Goal: Communication & Community: Participate in discussion

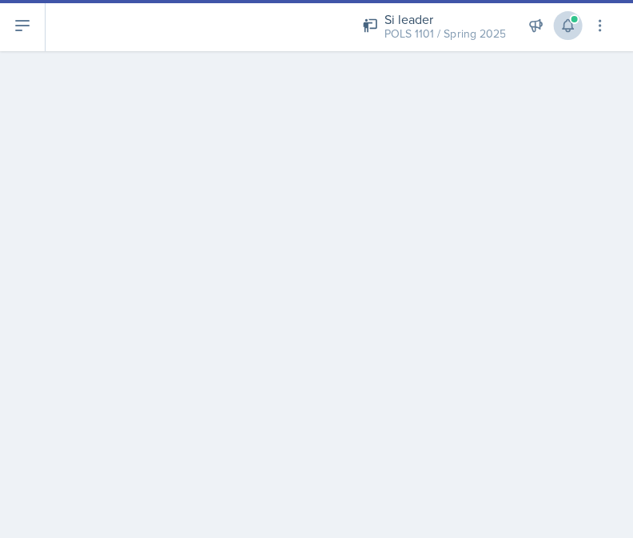
click at [554, 28] on button at bounding box center [567, 25] width 29 height 29
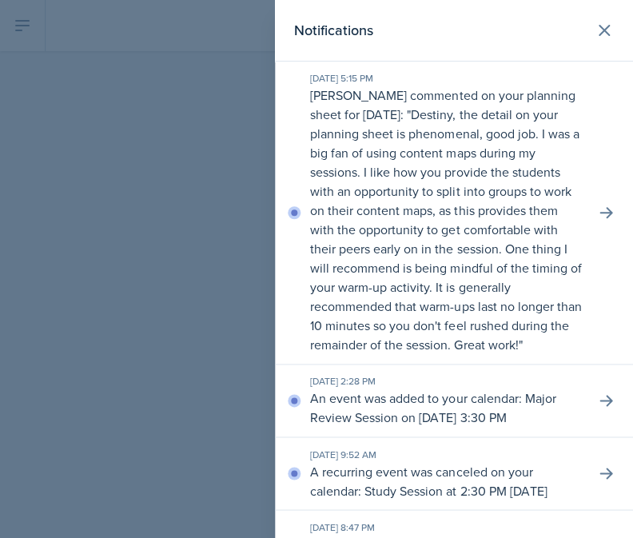
drag, startPoint x: 464, startPoint y: 118, endPoint x: 494, endPoint y: 265, distance: 149.2
click at [494, 265] on p "Ryan Jankowski commented on your planning sheet for September 10, 2025: " Desti…" at bounding box center [446, 220] width 272 height 269
click at [494, 264] on p "Destiny, the detail on your planning sheet is phenomenal, good job. I was a big…" at bounding box center [445, 230] width 271 height 248
drag, startPoint x: 494, startPoint y: 264, endPoint x: 544, endPoint y: 333, distance: 85.4
click at [544, 333] on p "Ryan Jankowski commented on your planning sheet for September 10, 2025: " Desti…" at bounding box center [446, 220] width 272 height 269
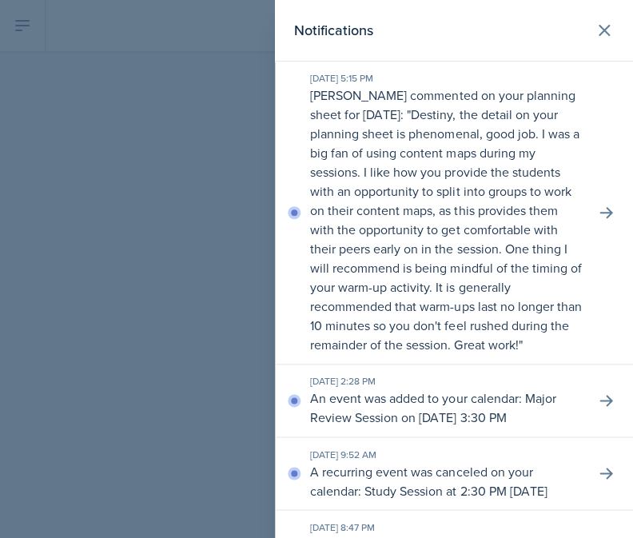
click at [544, 333] on p "Ryan Jankowski commented on your planning sheet for September 10, 2025: " Desti…" at bounding box center [446, 220] width 272 height 269
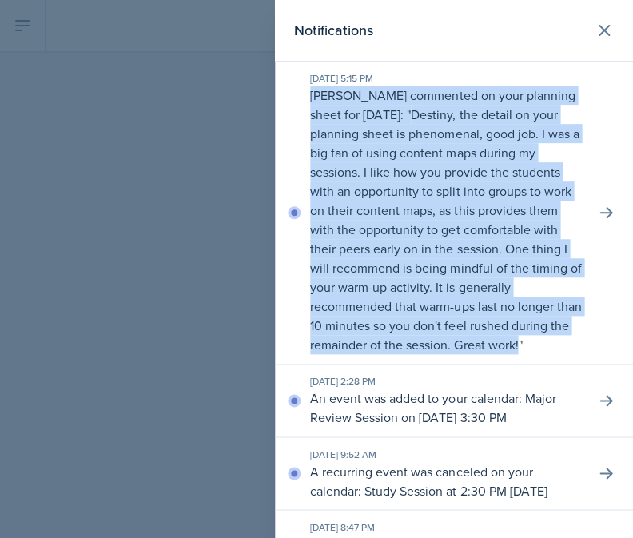
drag, startPoint x: 541, startPoint y: 340, endPoint x: 309, endPoint y: 91, distance: 340.4
click at [309, 91] on div "Sep 7th, 2025 5:15 PM Ryan Jankowski commented on your planning sheet for Septe…" at bounding box center [454, 213] width 358 height 303
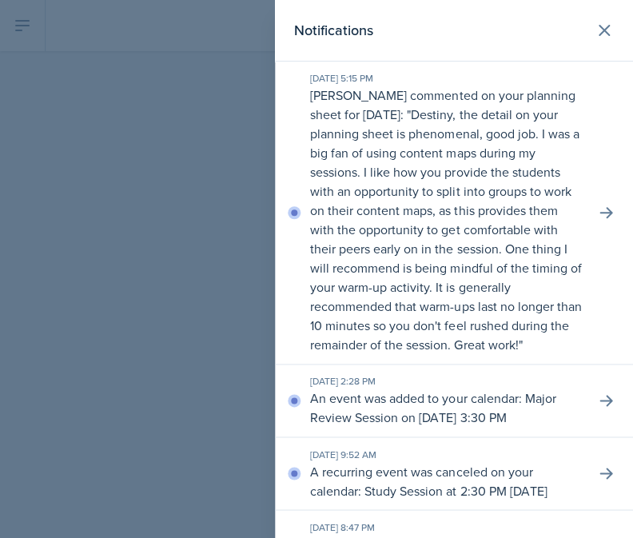
click at [337, 114] on p "Ryan Jankowski commented on your planning sheet for September 10, 2025: " Desti…" at bounding box center [446, 220] width 272 height 269
drag, startPoint x: 599, startPoint y: 213, endPoint x: 516, endPoint y: 187, distance: 87.7
click at [517, 188] on div "Sep 7th, 2025 5:15 PM Ryan Jankowski commented on your planning sheet for Septe…" at bounding box center [454, 213] width 358 height 303
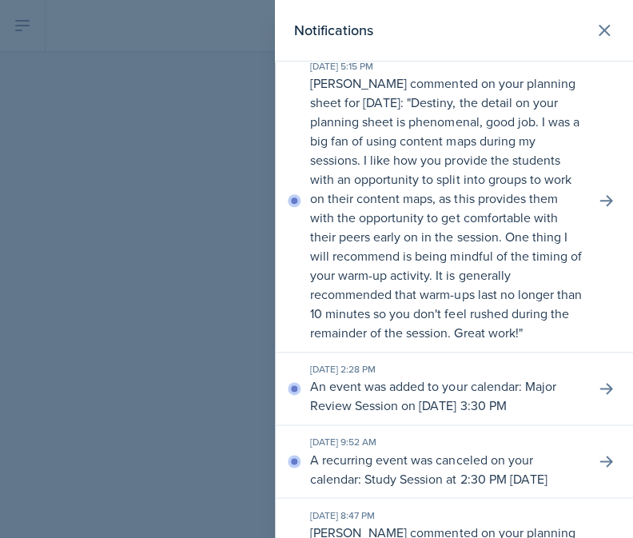
scroll to position [14, 0]
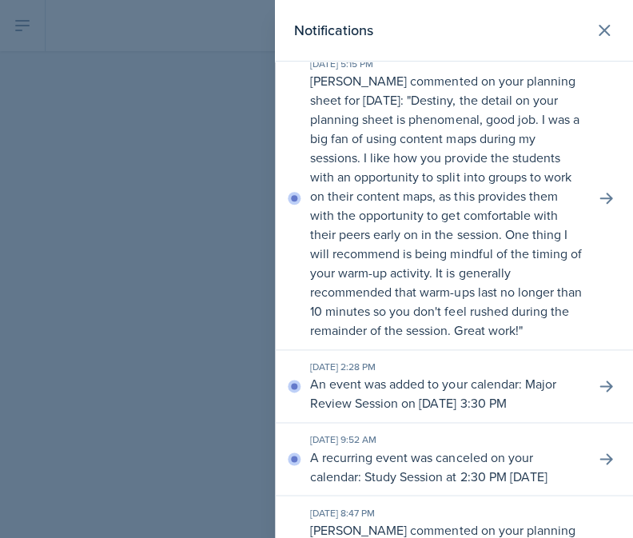
click at [589, 185] on div "Sep 7th, 2025 5:15 PM Ryan Jankowski commented on your planning sheet for Septe…" at bounding box center [454, 198] width 358 height 303
click at [593, 186] on button at bounding box center [605, 198] width 29 height 29
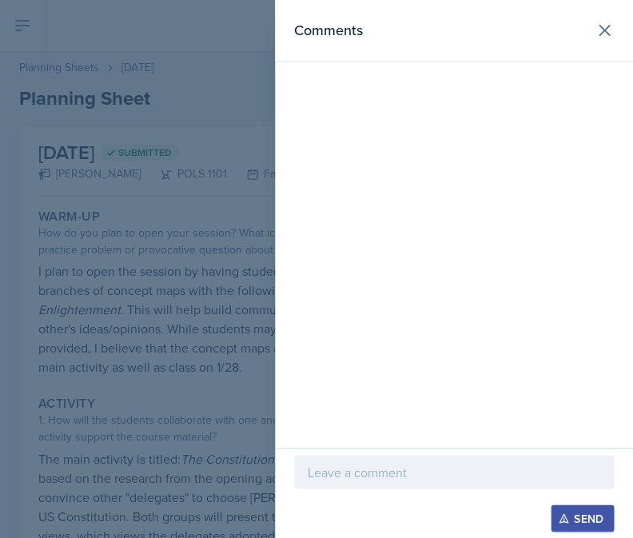
click at [321, 477] on p at bounding box center [454, 471] width 293 height 19
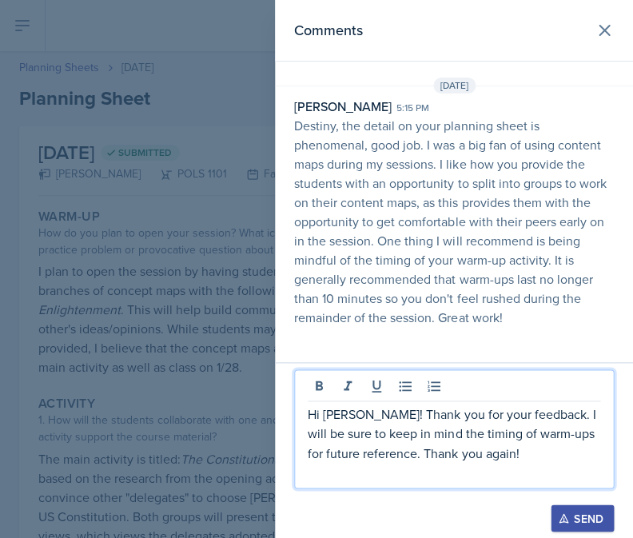
click at [573, 512] on div "Send" at bounding box center [582, 518] width 42 height 13
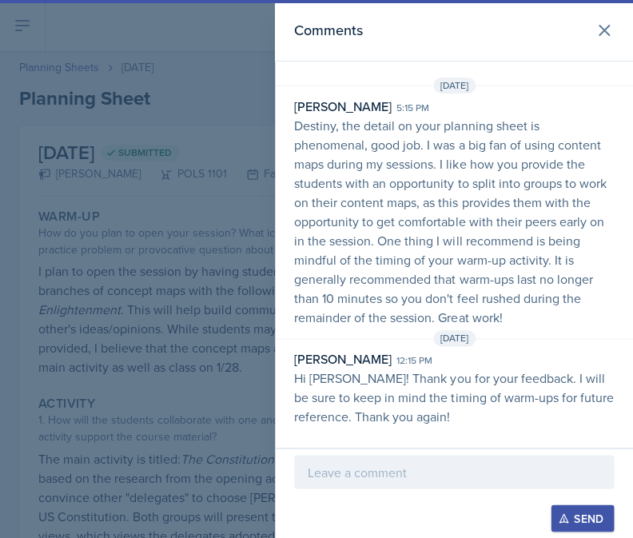
scroll to position [56, 0]
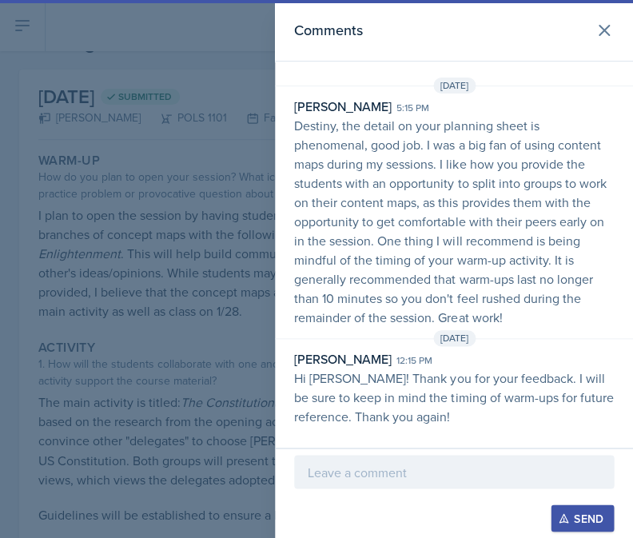
click at [160, 219] on div at bounding box center [316, 269] width 633 height 538
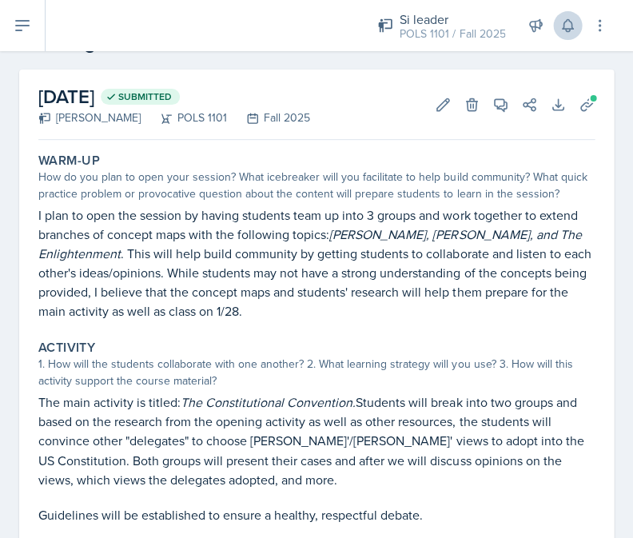
click at [574, 16] on button at bounding box center [567, 25] width 29 height 29
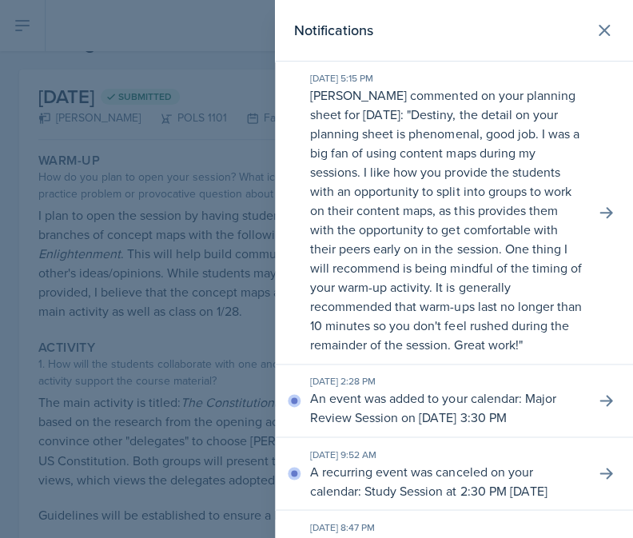
scroll to position [0, 0]
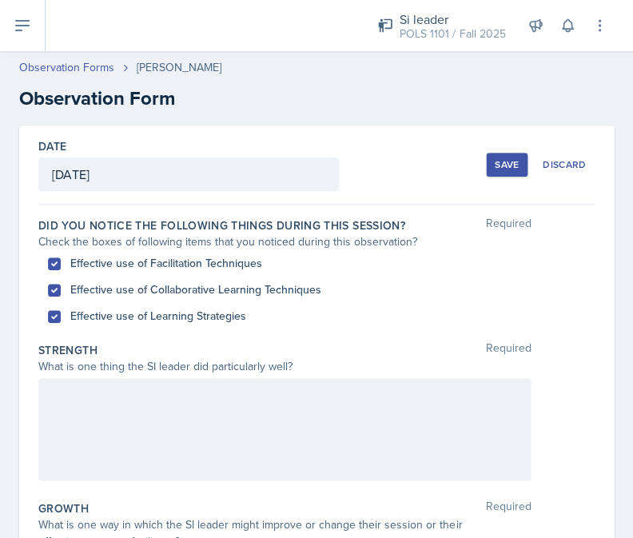
scroll to position [428, 0]
